Goal: Transaction & Acquisition: Book appointment/travel/reservation

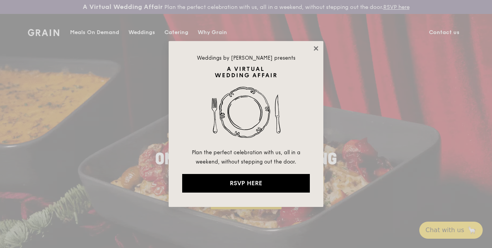
click at [315, 51] on icon at bounding box center [316, 48] width 7 height 7
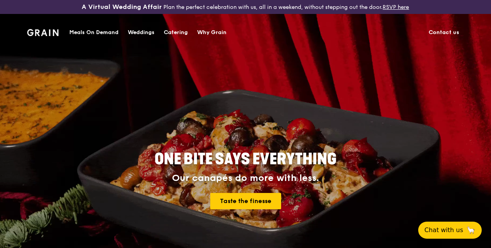
click at [47, 31] on img at bounding box center [42, 32] width 31 height 7
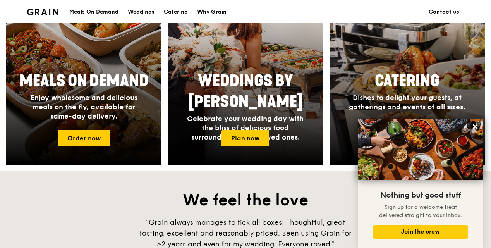
scroll to position [426, 0]
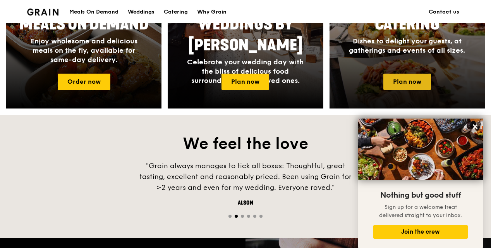
click at [419, 88] on link "Plan now" at bounding box center [407, 82] width 48 height 16
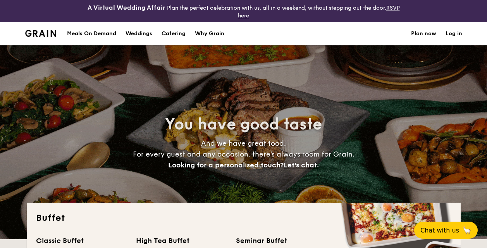
select select
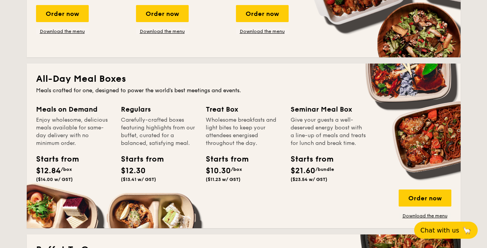
scroll to position [348, 0]
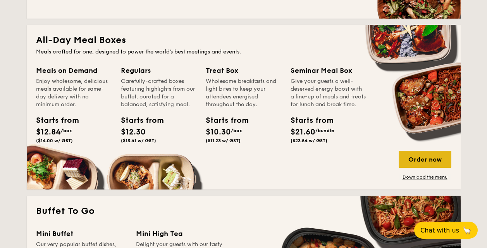
click at [422, 159] on div "Order now" at bounding box center [424, 159] width 53 height 17
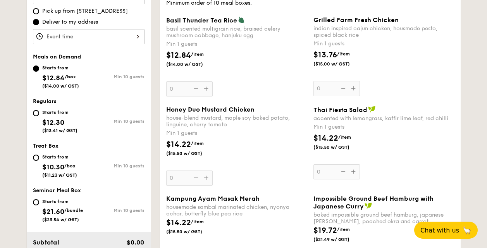
scroll to position [350, 0]
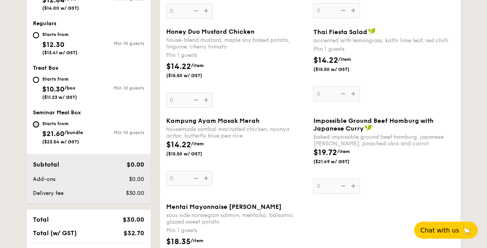
click at [34, 124] on input "Starts from $21.60 /bundle ($23.54 w/ GST) Min 10 guests" at bounding box center [36, 124] width 6 height 6
radio input "true"
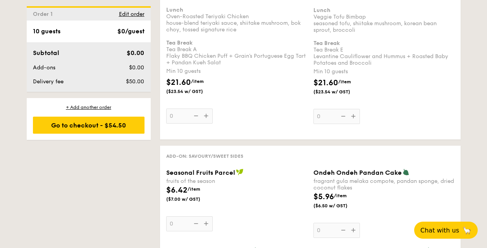
scroll to position [1755, 0]
